Goal: Task Accomplishment & Management: Manage account settings

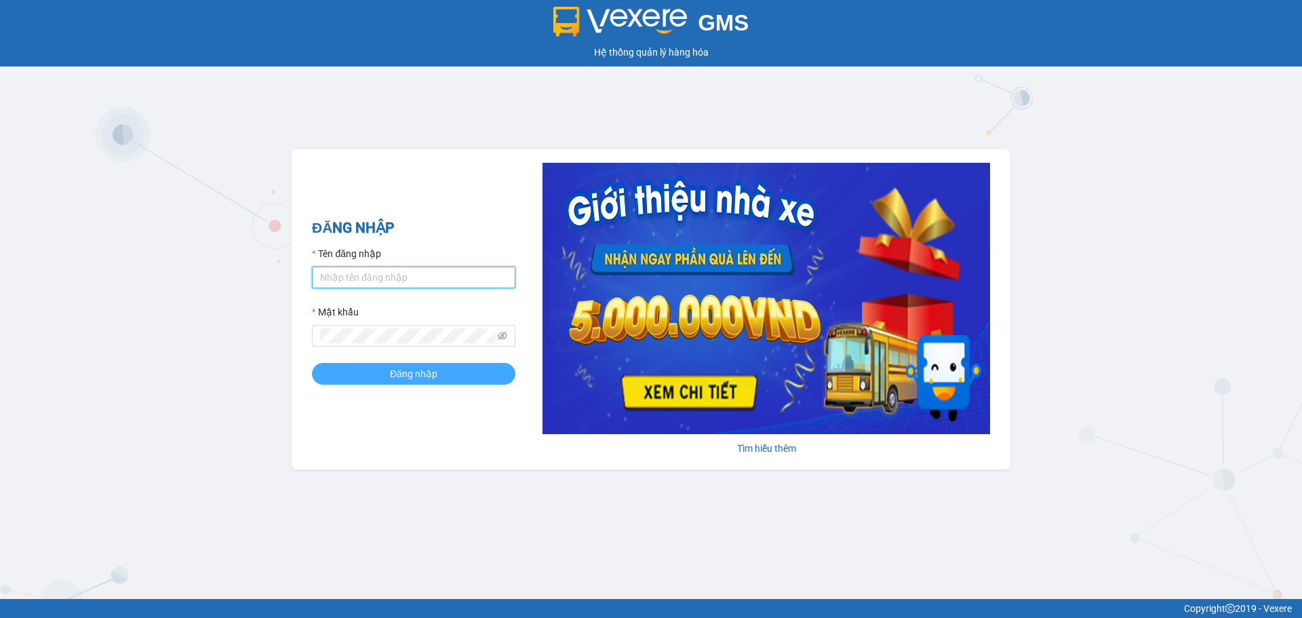
type input "vpdalat.dalatoi"
click at [394, 374] on span "Đăng nhập" at bounding box center [413, 373] width 47 height 15
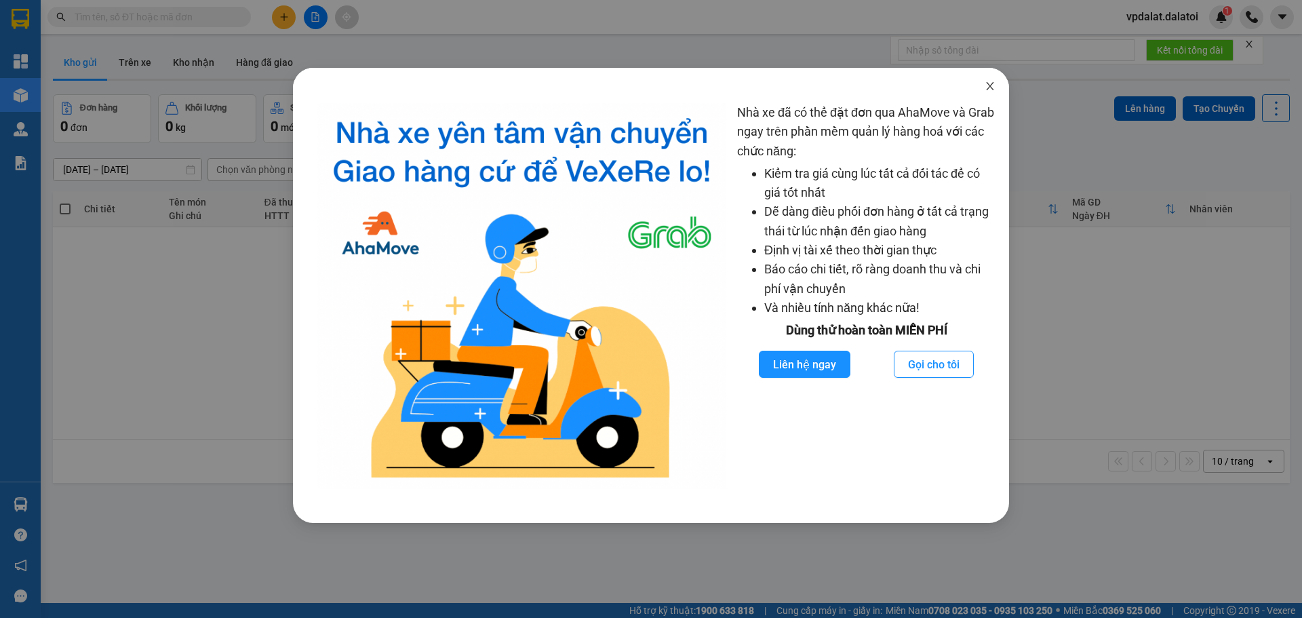
click at [993, 86] on icon "close" at bounding box center [990, 86] width 11 height 11
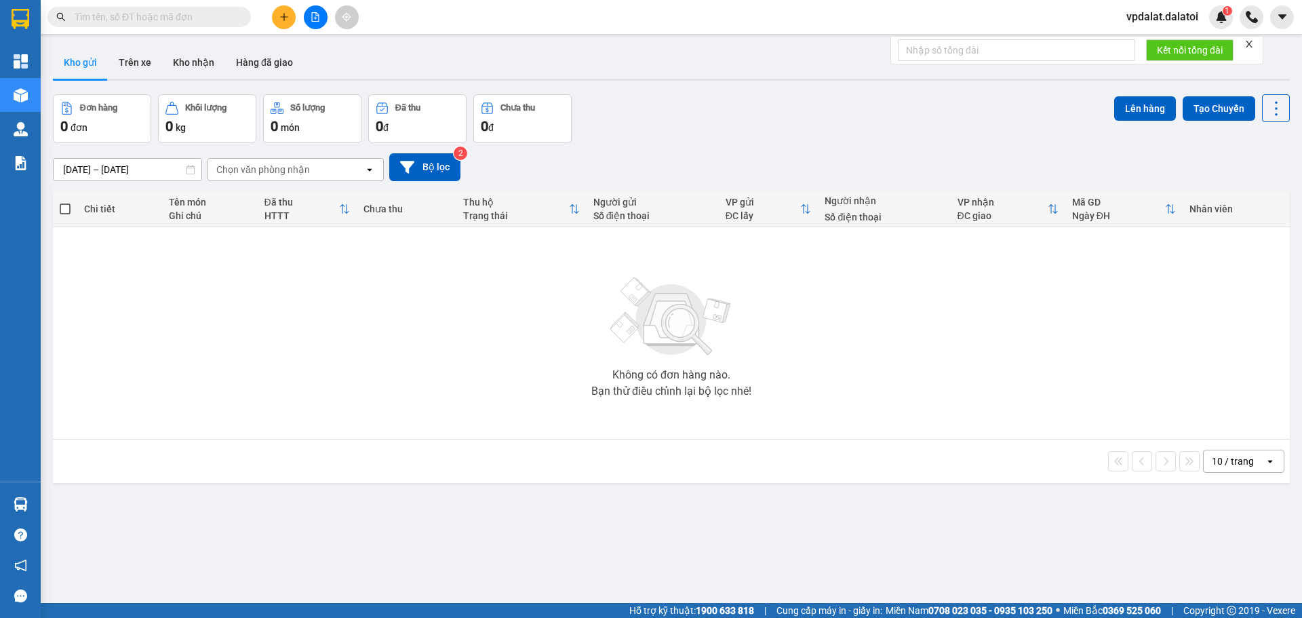
click at [155, 15] on input "text" at bounding box center [155, 16] width 160 height 15
paste input "0363471778"
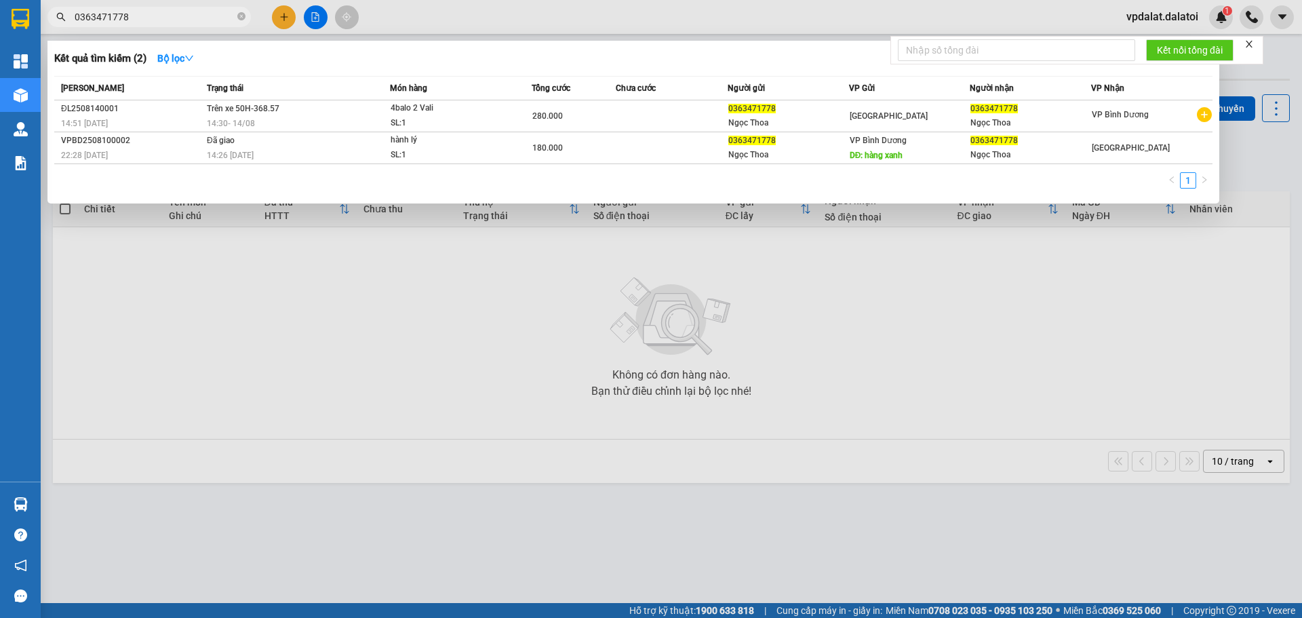
type input "0363471778"
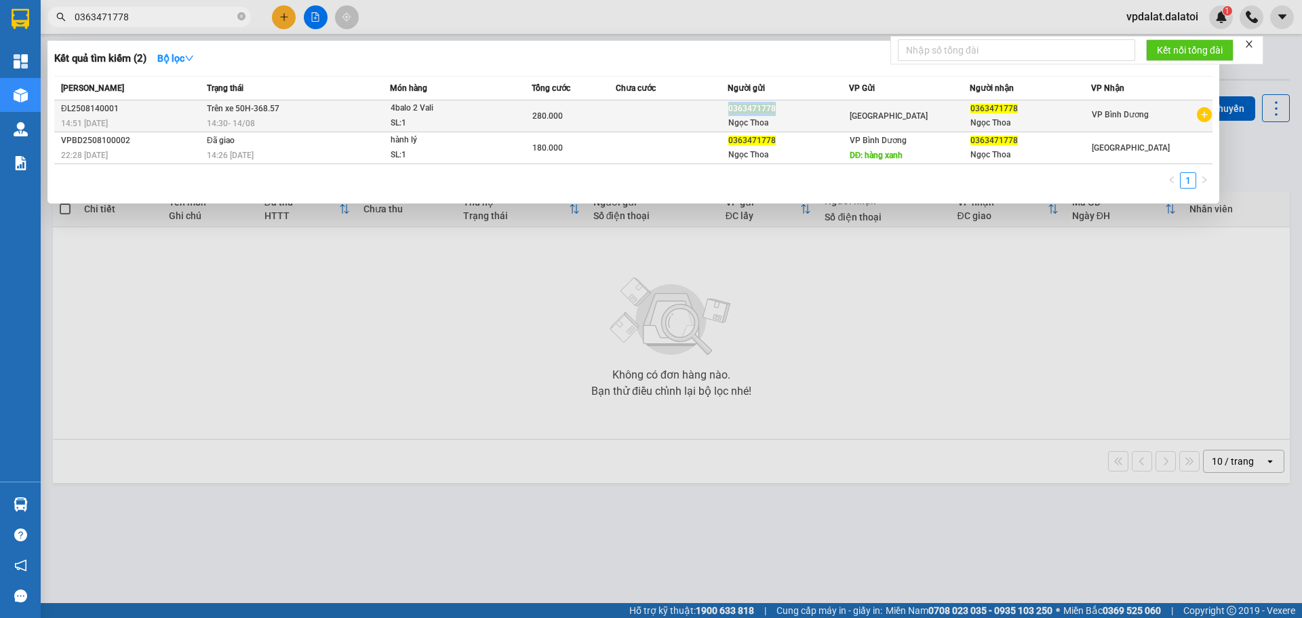
copy tr "0363471778"
click at [775, 113] on tr "ĐL2508140001 14:51 - 14/08 Trên xe 50H-368.57 14:30 - 14/08 4balo 2 Vali SL: 1 …" at bounding box center [633, 116] width 1158 height 32
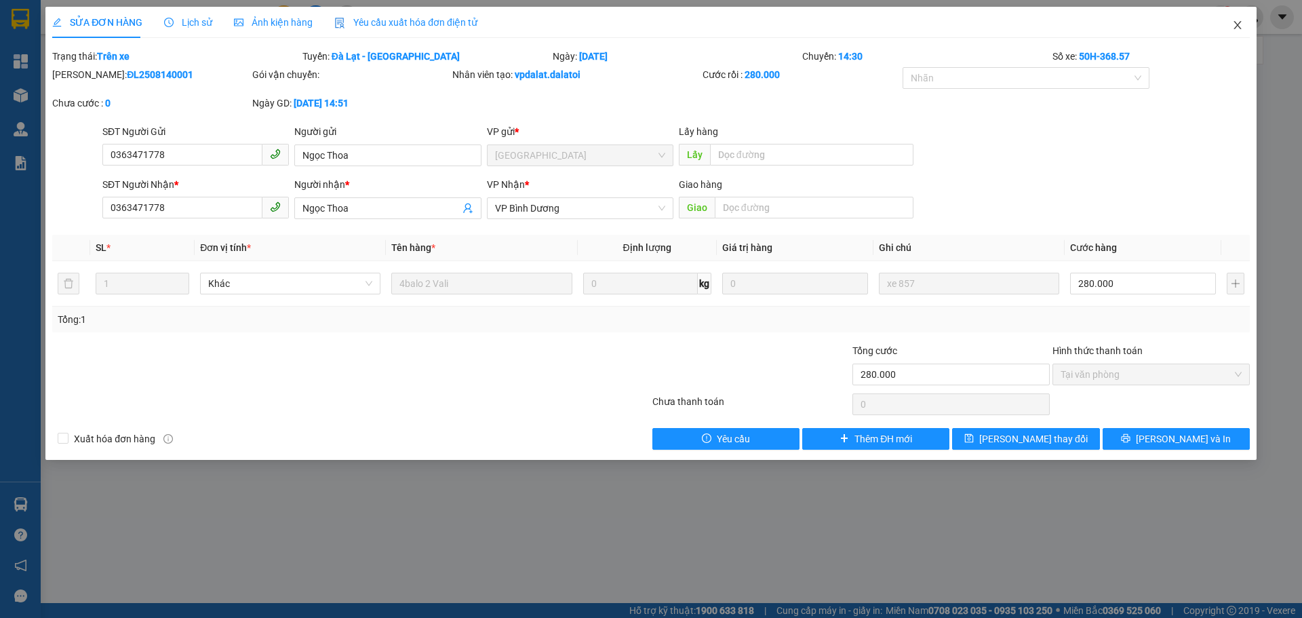
click at [1238, 24] on icon "close" at bounding box center [1237, 25] width 11 height 11
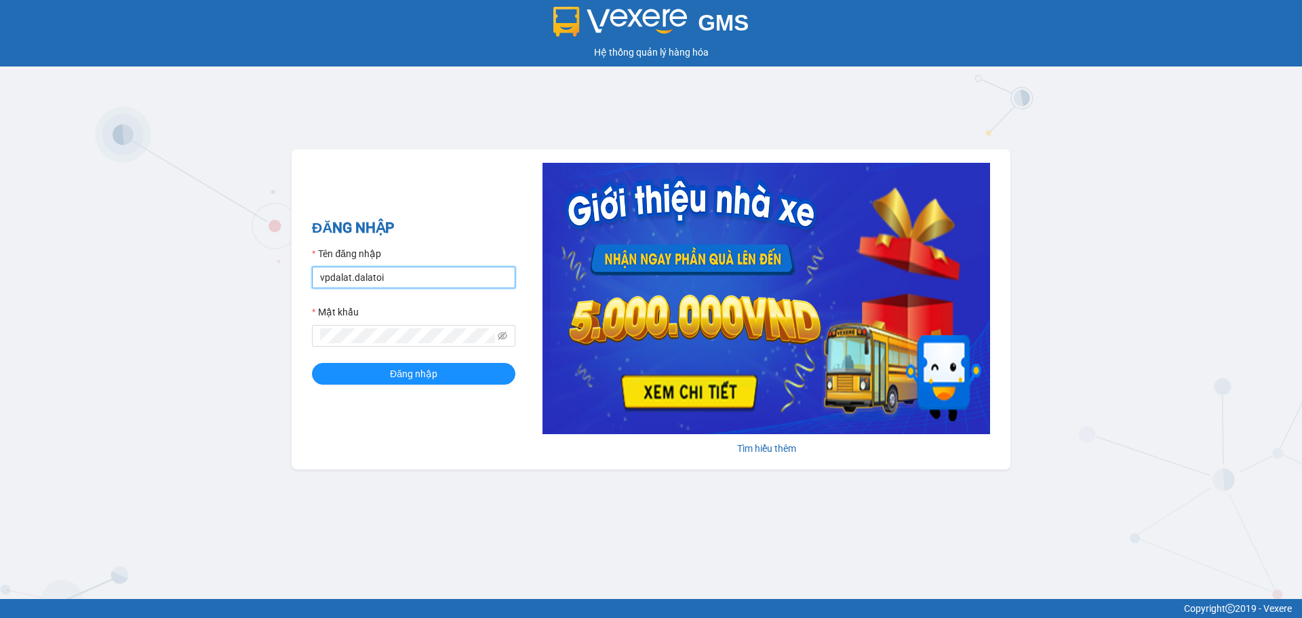
drag, startPoint x: 379, startPoint y: 284, endPoint x: 387, endPoint y: 288, distance: 9.1
click at [379, 284] on input "vpdalat.dalatoi" at bounding box center [413, 277] width 203 height 22
type input "quanly.dalatoi"
click at [351, 368] on button "Đăng nhập" at bounding box center [413, 374] width 203 height 22
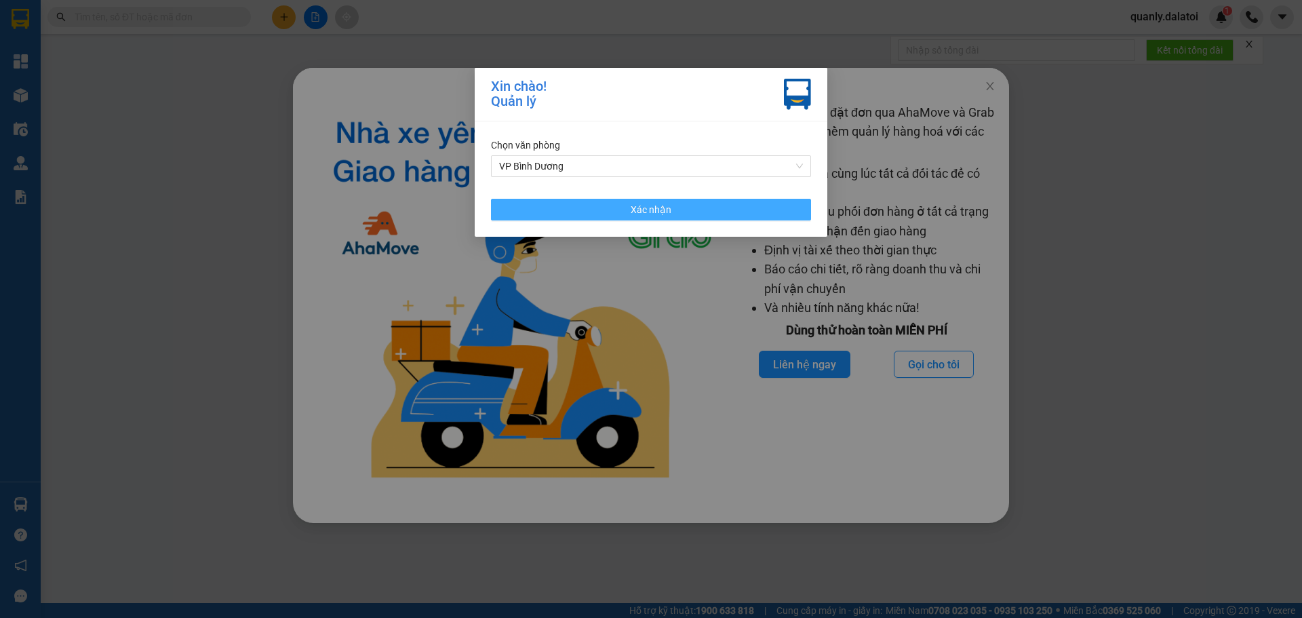
click at [602, 210] on button "Xác nhận" at bounding box center [651, 210] width 320 height 22
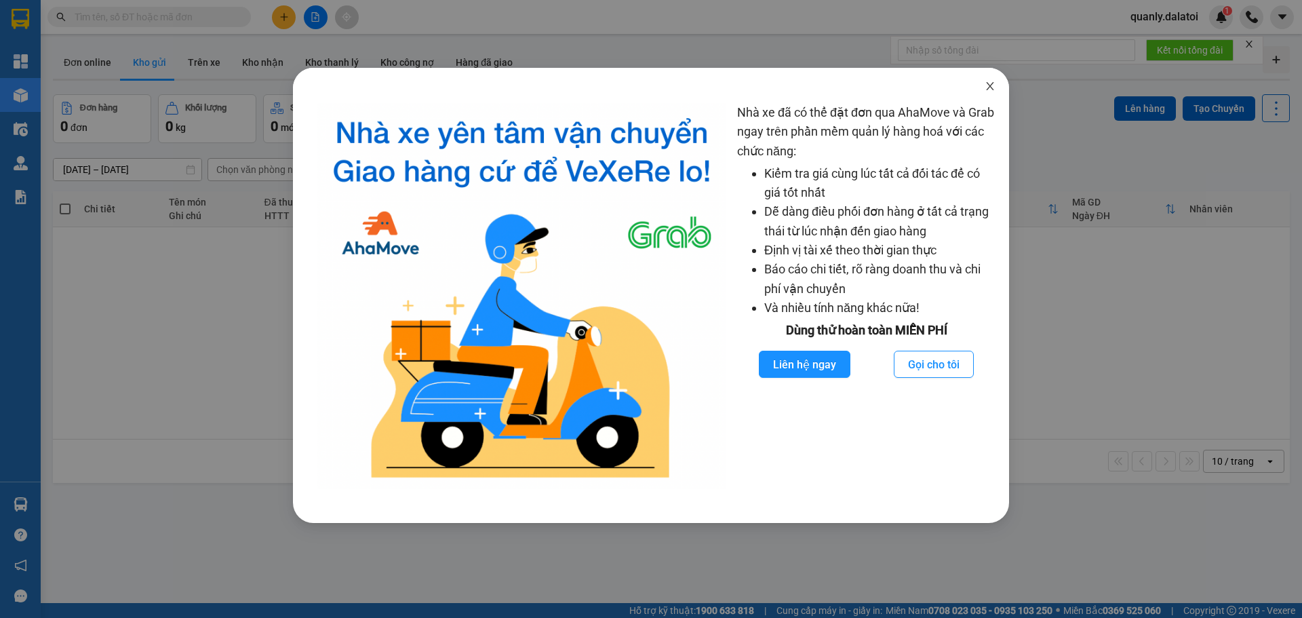
click at [985, 91] on icon "close" at bounding box center [990, 86] width 11 height 11
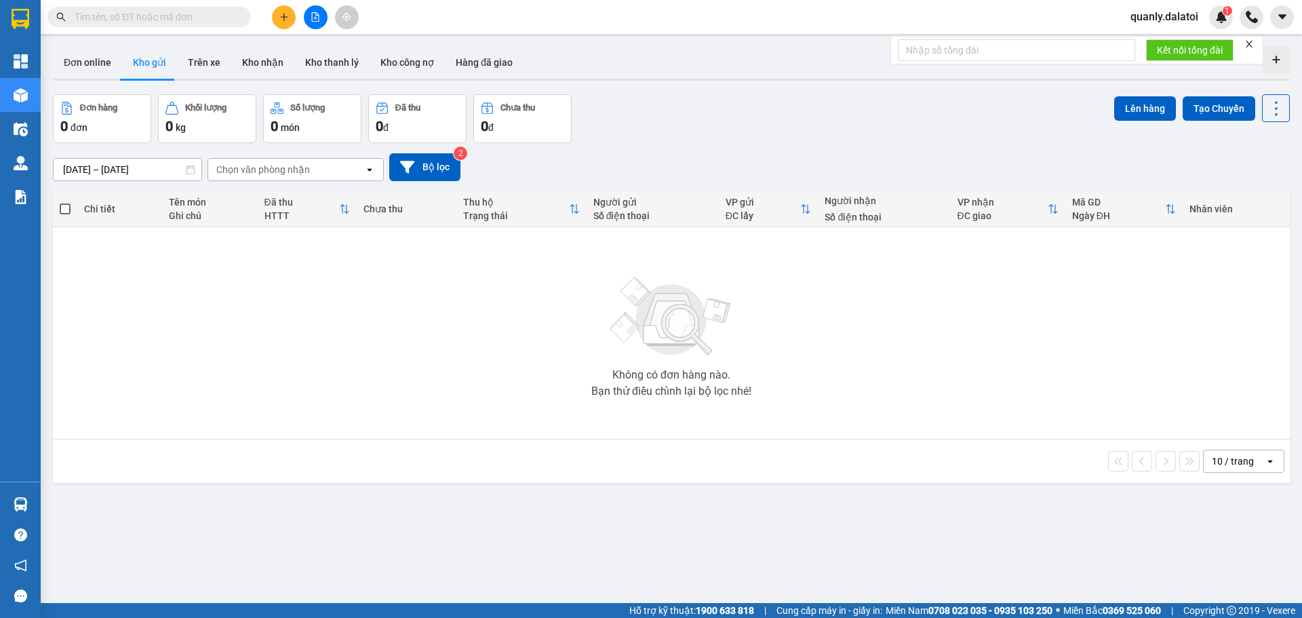
click at [173, 20] on input "text" at bounding box center [155, 16] width 160 height 15
paste input "0382445347"
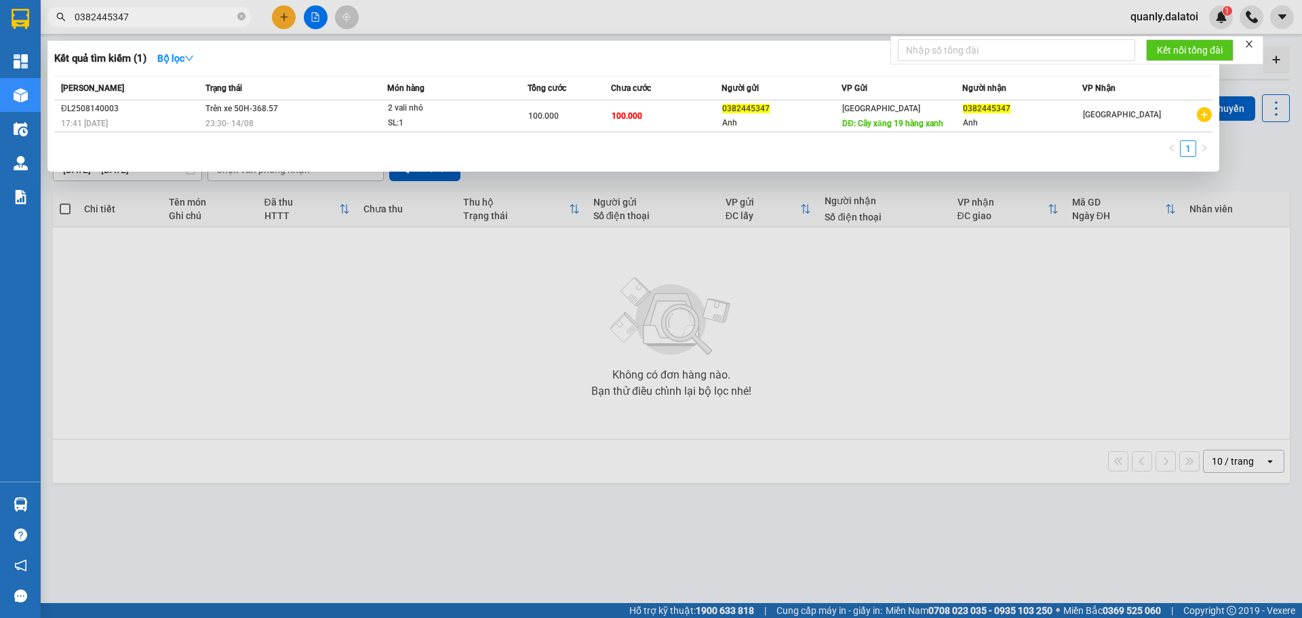
type input "0382445347"
click at [636, 134] on div "[PERSON_NAME] thái Món hàng Tổng cước Chưa cước Người gửi VP Gửi Người nhận VP …" at bounding box center [633, 120] width 1158 height 89
click at [639, 111] on span "100.000" at bounding box center [627, 115] width 31 height 9
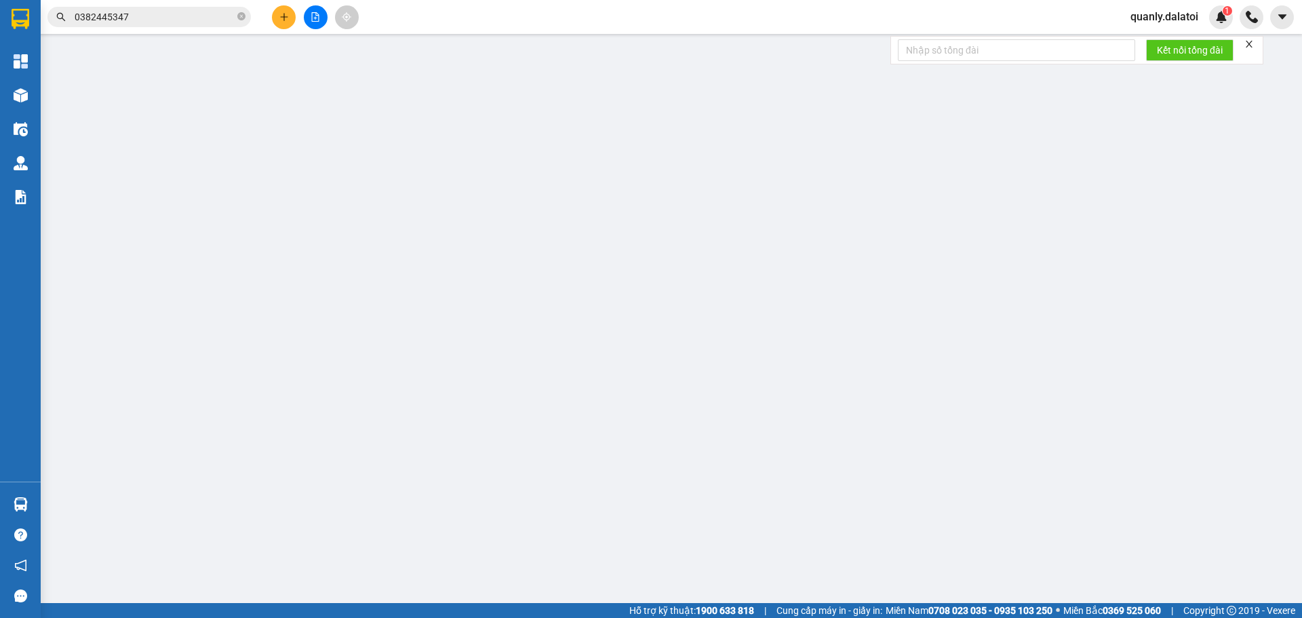
type input "0382445347"
type input "Anh"
type input "Cây xăng 19 hàng xanh"
type input "0382445347"
type input "Anh"
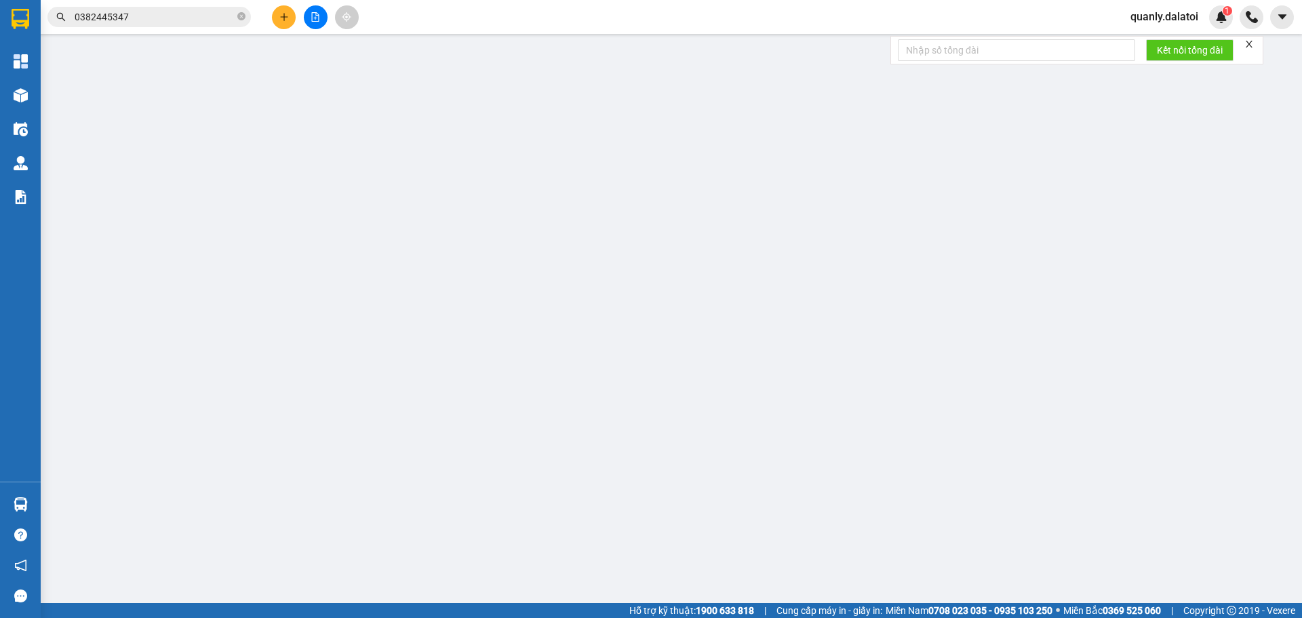
type input "100.000"
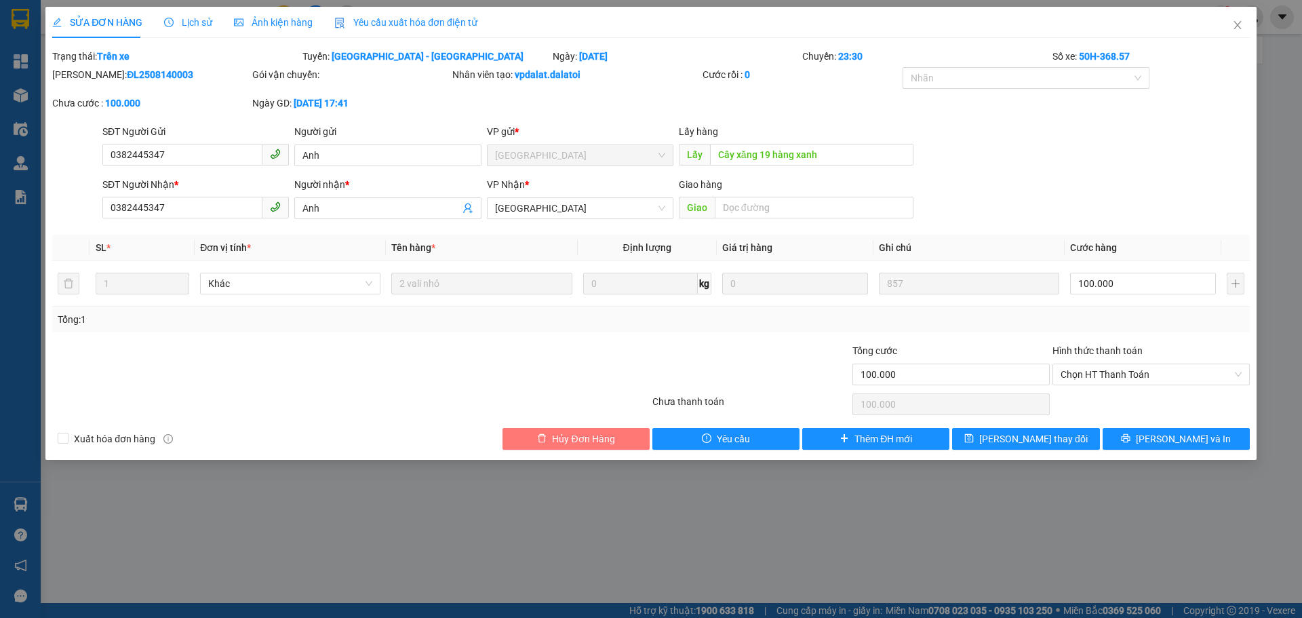
click at [582, 442] on span "Hủy Đơn Hàng" at bounding box center [583, 438] width 62 height 15
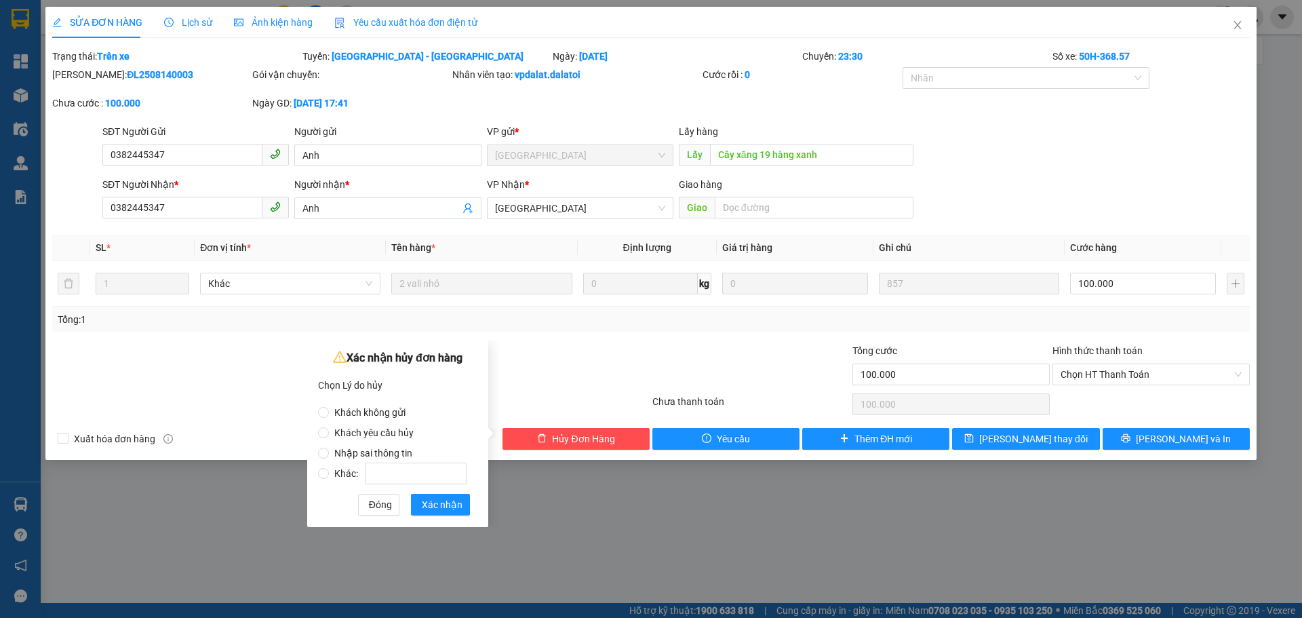
click at [372, 412] on span "Khách không gửi" at bounding box center [370, 412] width 82 height 11
click at [329, 412] on input "Khách không gửi" at bounding box center [323, 412] width 11 height 11
radio input "true"
click at [378, 509] on span "Đóng" at bounding box center [380, 504] width 23 height 15
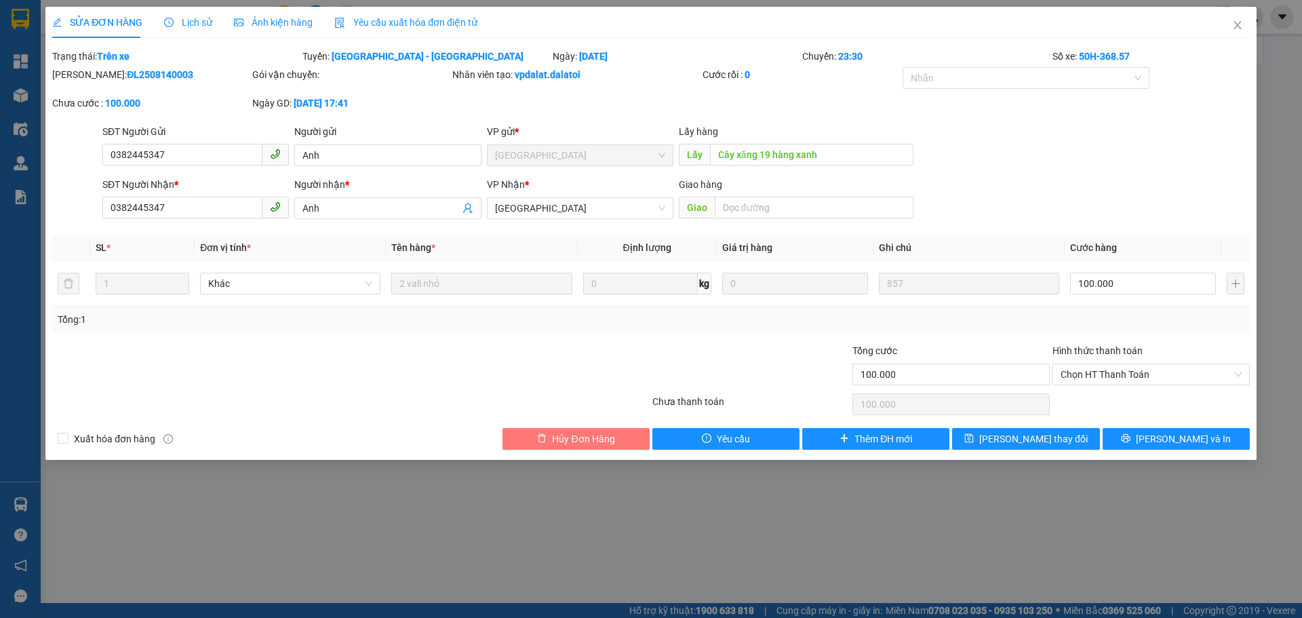
click at [569, 439] on span "Hủy Đơn Hàng" at bounding box center [583, 438] width 62 height 15
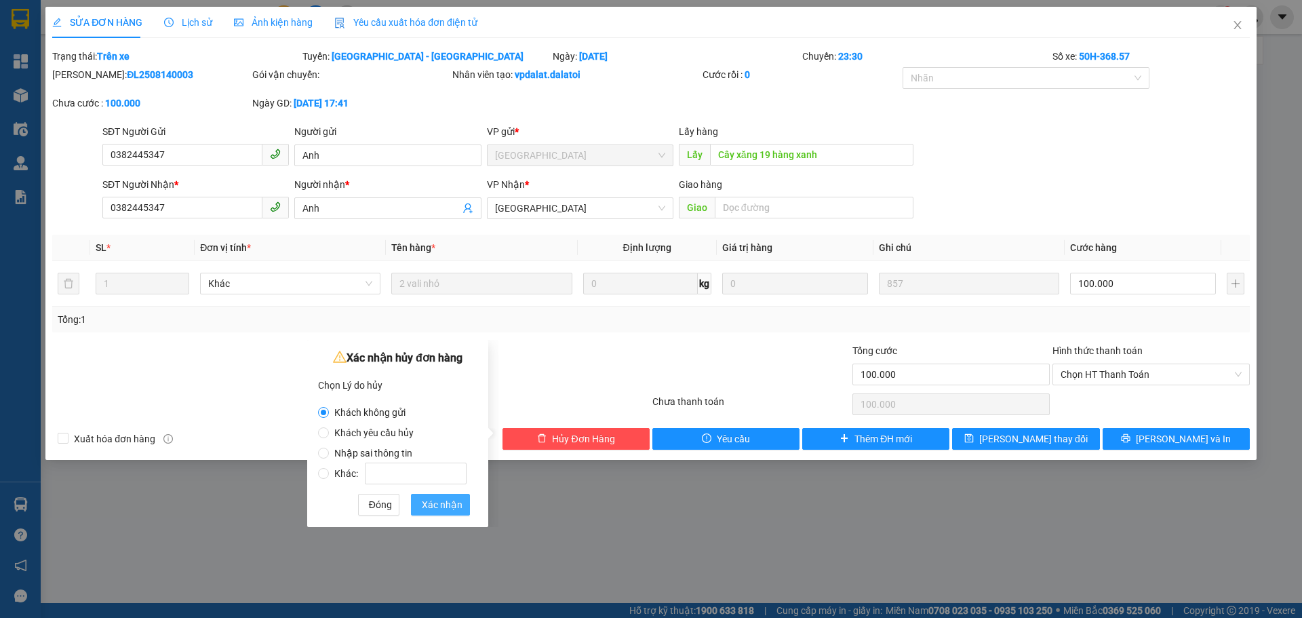
drag, startPoint x: 432, startPoint y: 503, endPoint x: 440, endPoint y: 503, distance: 8.1
click at [439, 503] on span "Xác nhận" at bounding box center [442, 504] width 41 height 15
